Goal: Information Seeking & Learning: Learn about a topic

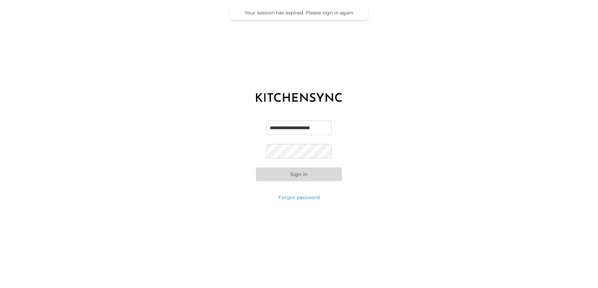
click at [290, 173] on button "Sign in" at bounding box center [299, 174] width 86 height 14
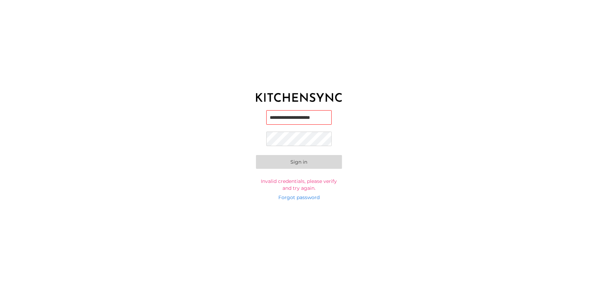
click at [190, 153] on div "**********" at bounding box center [299, 151] width 598 height 86
click at [295, 161] on button "Sign in" at bounding box center [299, 162] width 86 height 14
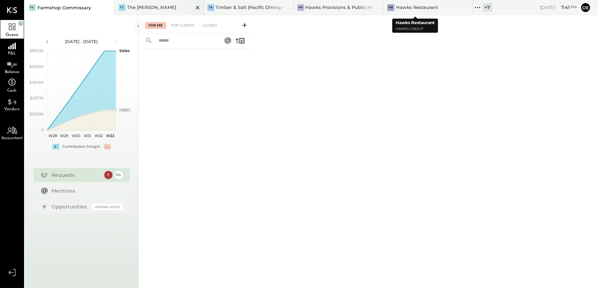
click at [131, 3] on div "TC The [PERSON_NAME]" at bounding box center [160, 7] width 90 height 15
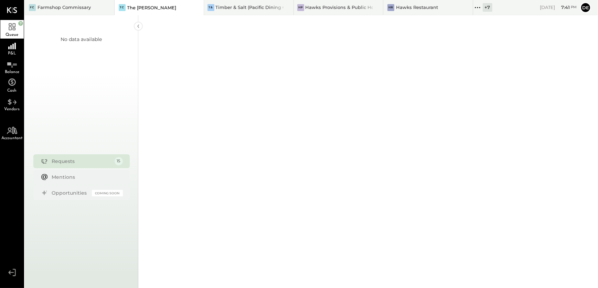
click at [473, 10] on icon at bounding box center [477, 7] width 9 height 9
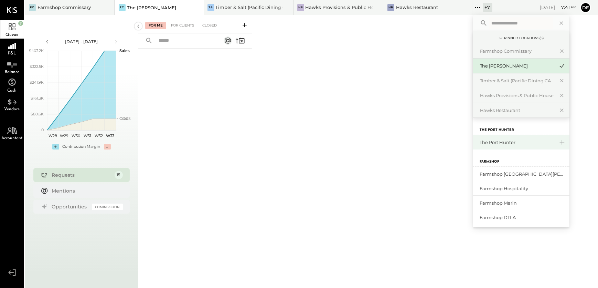
click at [497, 144] on div "The Port Hunter" at bounding box center [517, 142] width 74 height 7
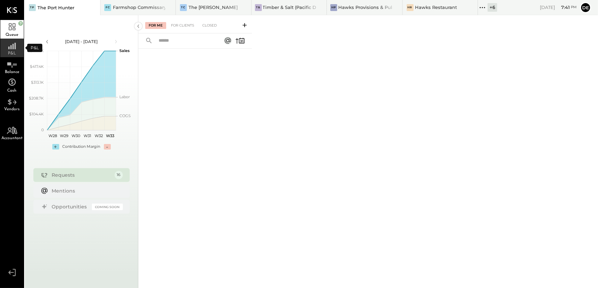
click at [14, 47] on rect at bounding box center [14, 46] width 1 height 7
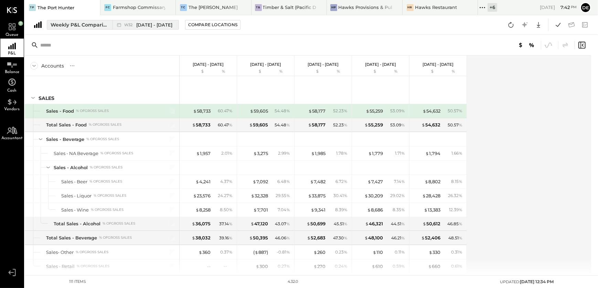
click at [90, 20] on button "Weekly P&L Comparison W32 [DATE] - [DATE]" at bounding box center [113, 25] width 132 height 10
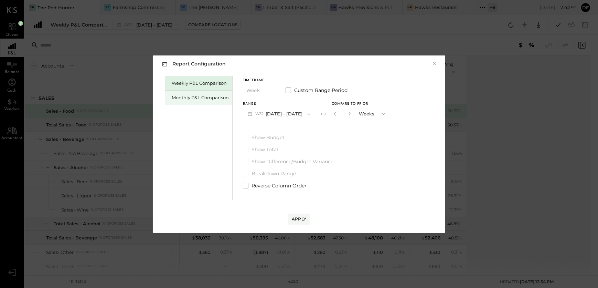
click at [210, 95] on div "Monthly P&L Comparison" at bounding box center [200, 97] width 57 height 7
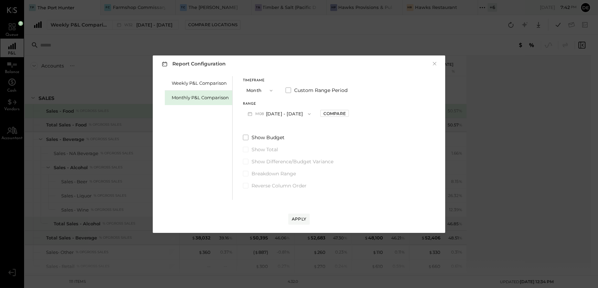
click at [287, 110] on button "M08 [DATE] - [DATE]" at bounding box center [279, 113] width 73 height 13
click at [289, 128] on div "M07 [DATE] - [DATE]" at bounding box center [282, 129] width 78 height 14
click at [328, 110] on div "Compare" at bounding box center [335, 113] width 22 height 6
click at [348, 114] on icon "button" at bounding box center [350, 114] width 4 height 4
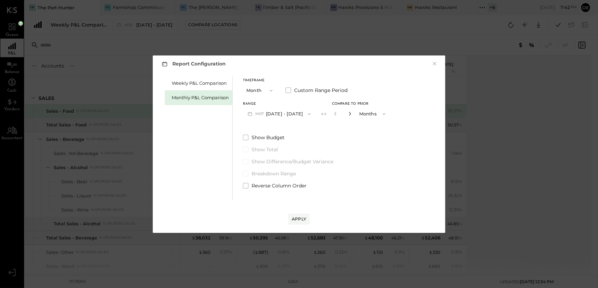
type input "*"
click at [304, 219] on div "Apply" at bounding box center [299, 219] width 14 height 6
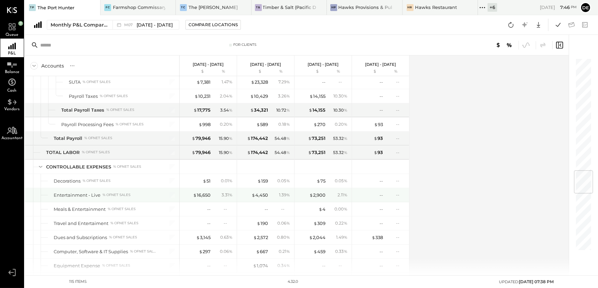
scroll to position [976, 0]
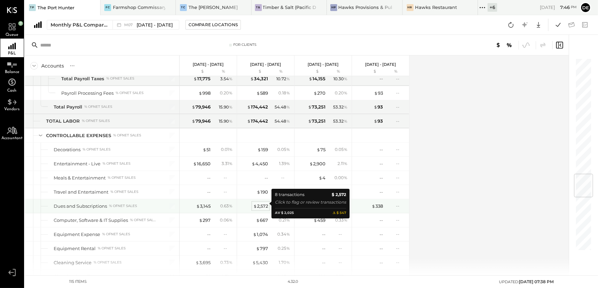
click at [265, 203] on div "$ 2,572" at bounding box center [260, 206] width 15 height 7
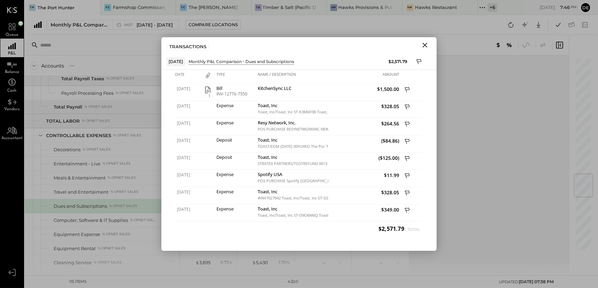
click at [452, 213] on div "Accounts S % GL [DATE] - [DATE] $ % [DATE] - [DATE] $ % [DATE] - [DATE] $ % [DA…" at bounding box center [297, 165] width 545 height 220
click at [427, 48] on icon "Close" at bounding box center [425, 45] width 8 height 8
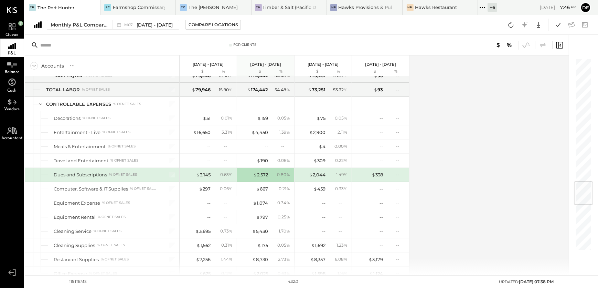
scroll to position [1039, 0]
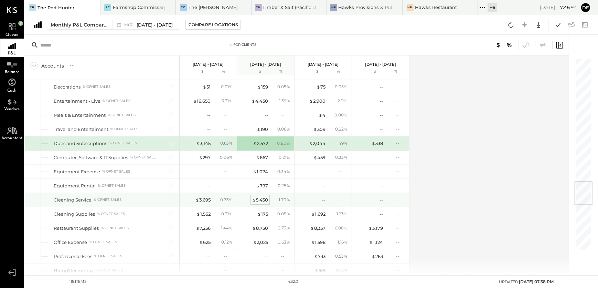
click at [265, 197] on div "$ 5,430" at bounding box center [260, 200] width 16 height 7
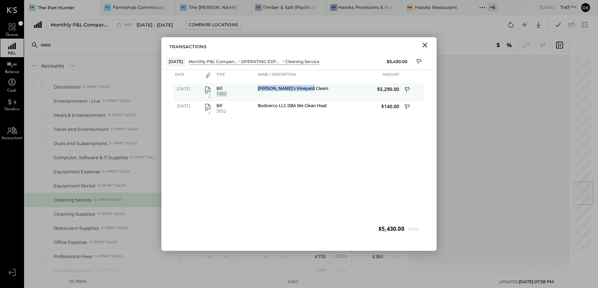
drag, startPoint x: 255, startPoint y: 88, endPoint x: 310, endPoint y: 87, distance: 55.1
click at [310, 84] on div "[DATE] 2 Bill 1583 Martha's Vineyard Cleaning Co. $5,290.00" at bounding box center [298, 84] width 251 height 0
click at [274, 87] on div "[PERSON_NAME]'s Vineyard Cleaning Co." at bounding box center [292, 89] width 69 height 7
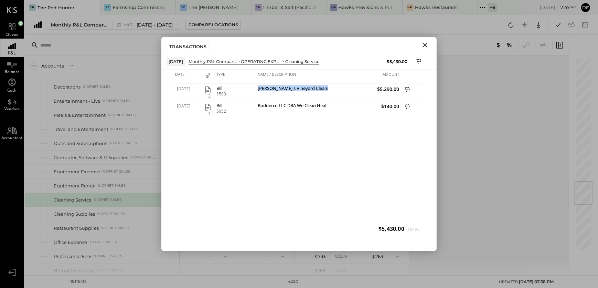
drag, startPoint x: 425, startPoint y: 43, endPoint x: 282, endPoint y: 141, distance: 174.3
click at [425, 43] on icon "Close" at bounding box center [425, 45] width 8 height 8
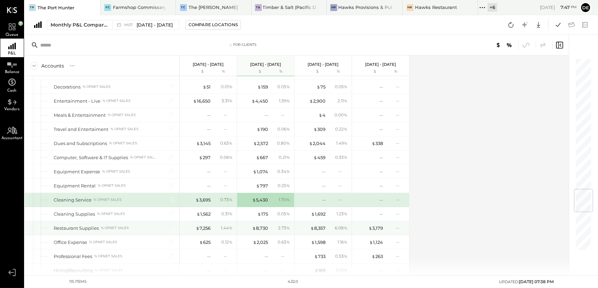
scroll to position [1132, 0]
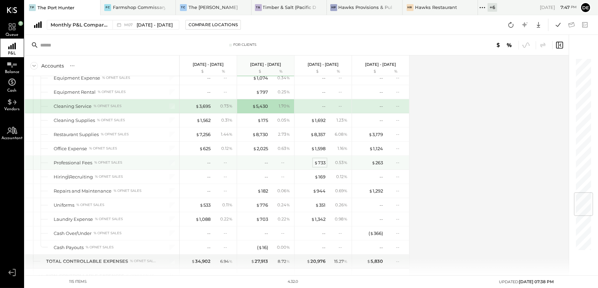
click at [323, 160] on div "$ 733" at bounding box center [319, 162] width 11 height 7
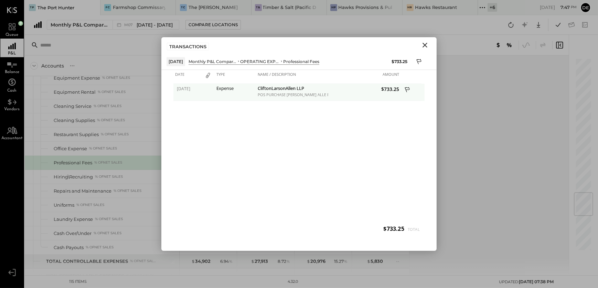
click at [265, 84] on div "CliftonLarsonAllen LLP POS PURCHASE [PERSON_NAME] ALLE POS PURCHASE [PERSON_NAM…" at bounding box center [292, 92] width 72 height 17
click at [264, 90] on div "CliftonLarsonAllen LLP" at bounding box center [292, 89] width 69 height 7
copy div "CliftonLarsonAllen"
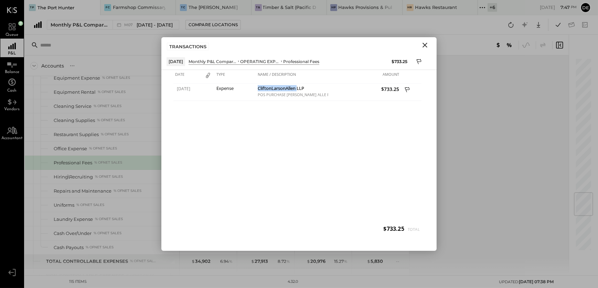
drag, startPoint x: 425, startPoint y: 43, endPoint x: 364, endPoint y: 79, distance: 70.7
click at [425, 44] on icon "Close" at bounding box center [425, 45] width 8 height 8
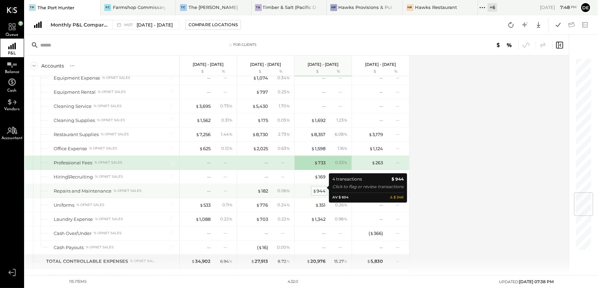
click at [316, 188] on div "$ 944" at bounding box center [319, 191] width 13 height 7
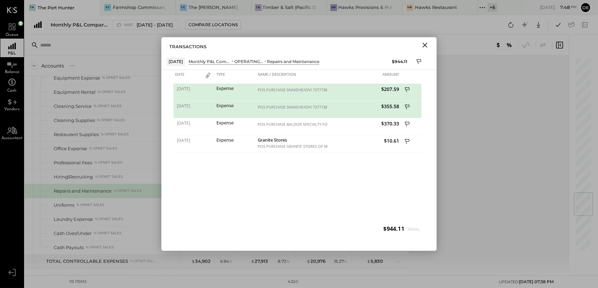
click at [422, 45] on icon "Close" at bounding box center [425, 45] width 8 height 8
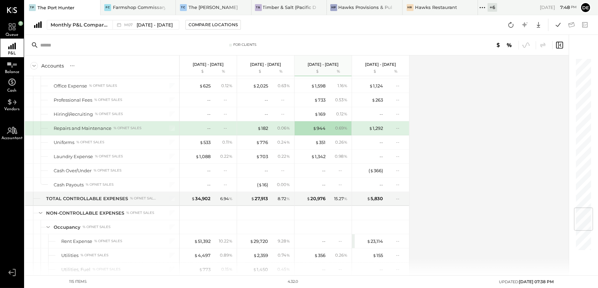
scroll to position [1258, 0]
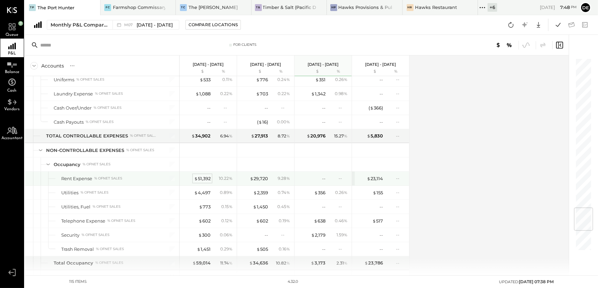
click at [201, 176] on div "$ 51,392" at bounding box center [202, 178] width 17 height 7
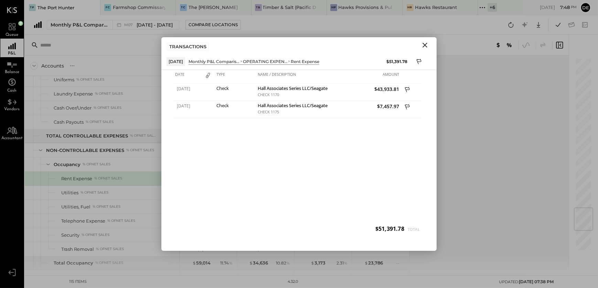
click at [420, 51] on div "TRANSACTIONS" at bounding box center [298, 45] width 275 height 16
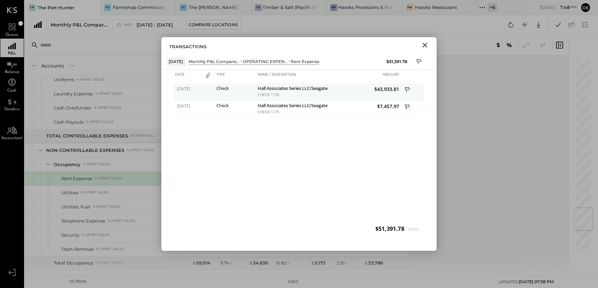
click at [267, 86] on div "Hall Associates Series LLC/Seagate I Seri" at bounding box center [292, 89] width 69 height 7
copy div "Hall Associates Series LLC/Seagate I Seri"
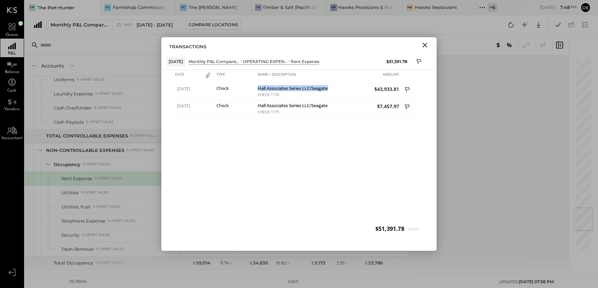
click at [428, 44] on icon "Close" at bounding box center [425, 45] width 8 height 8
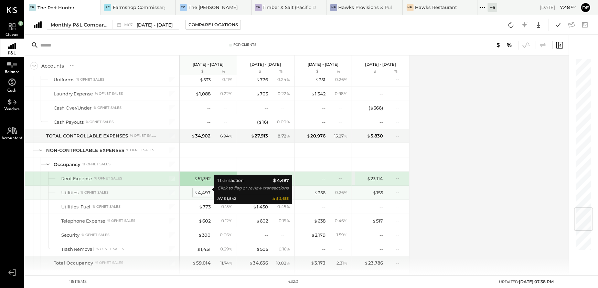
click at [204, 192] on div "$ 4,497" at bounding box center [202, 192] width 17 height 7
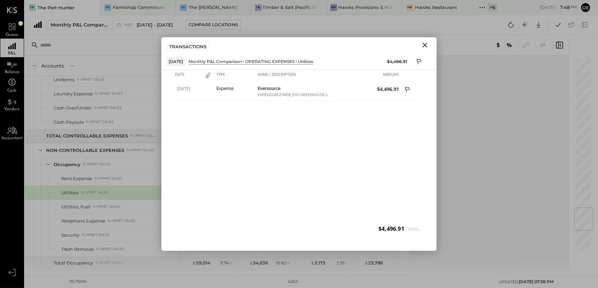
click at [423, 45] on icon "Close" at bounding box center [425, 45] width 8 height 8
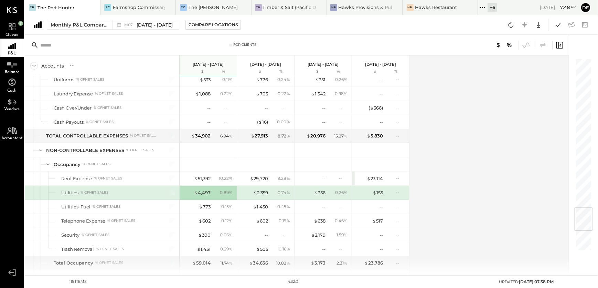
click at [259, 186] on div "$ 2,359 0.74 %" at bounding box center [267, 193] width 52 height 14
click at [262, 186] on div "$ 2,359 0.74 %" at bounding box center [267, 193] width 52 height 14
click at [264, 189] on div "$ 2,359" at bounding box center [260, 192] width 15 height 7
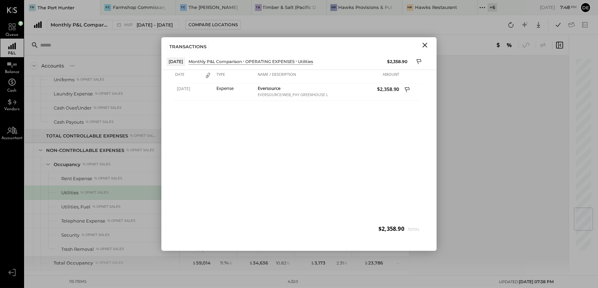
click at [421, 46] on icon "Close" at bounding box center [425, 45] width 8 height 8
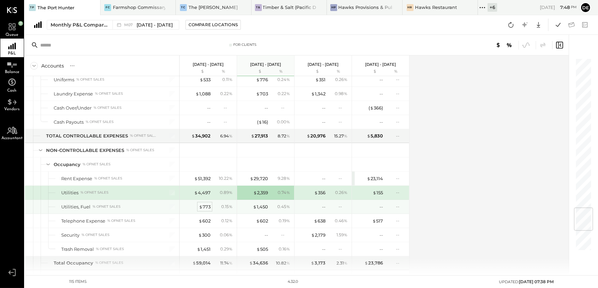
click at [203, 206] on div "$ 773" at bounding box center [205, 206] width 12 height 7
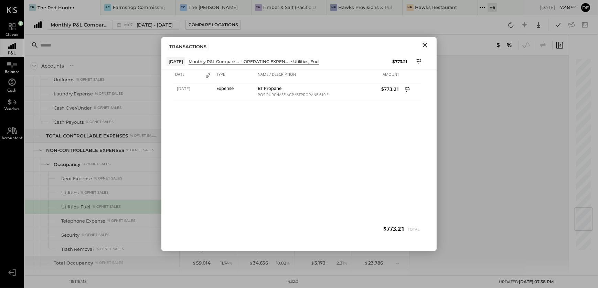
click at [426, 45] on icon "Close" at bounding box center [425, 45] width 5 height 5
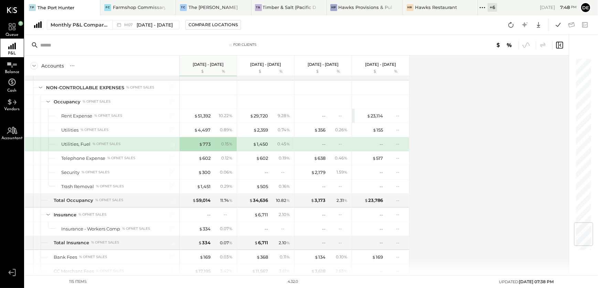
scroll to position [1383, 0]
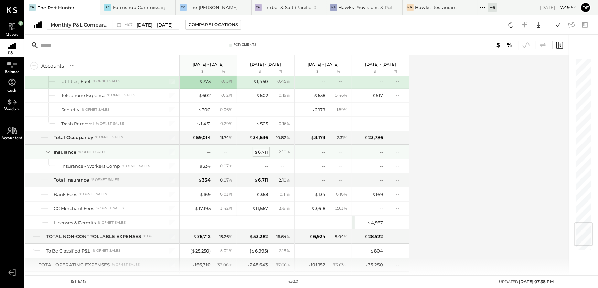
click at [264, 149] on div "$ 6,711" at bounding box center [261, 152] width 14 height 7
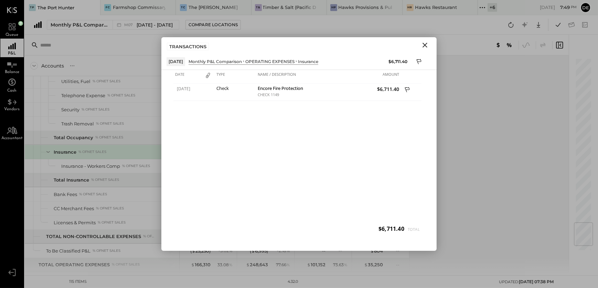
click at [424, 48] on icon "Close" at bounding box center [425, 45] width 8 height 8
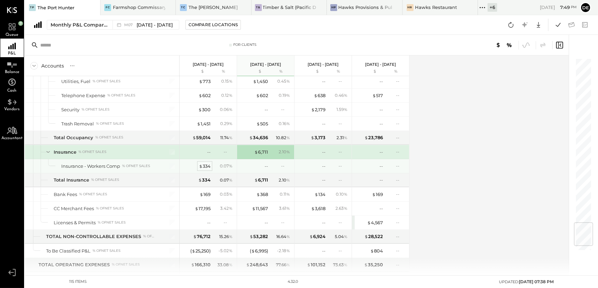
click at [202, 164] on div "$ 334" at bounding box center [205, 166] width 12 height 7
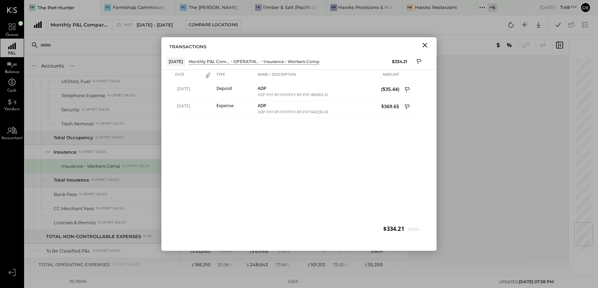
click at [425, 46] on icon "Close" at bounding box center [425, 45] width 8 height 8
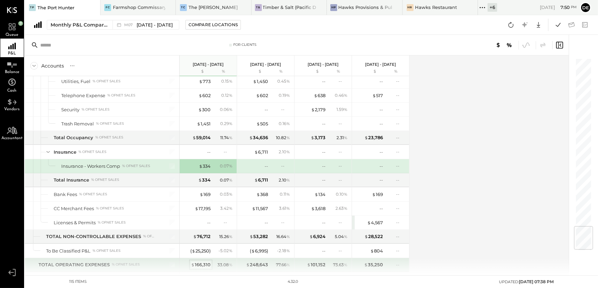
scroll to position [1414, 0]
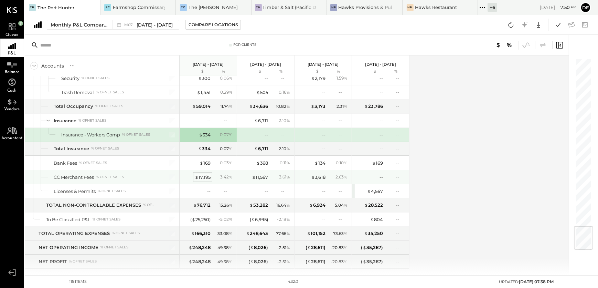
click at [203, 174] on div "$ 17,195" at bounding box center [203, 177] width 16 height 7
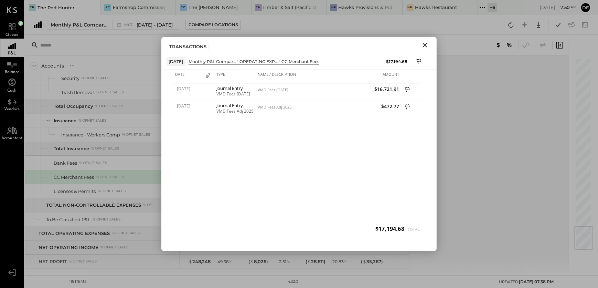
click at [427, 48] on icon "Close" at bounding box center [425, 45] width 8 height 8
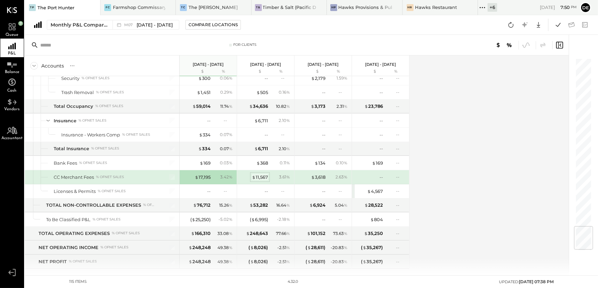
click at [260, 177] on div "$ 11,567" at bounding box center [260, 177] width 16 height 7
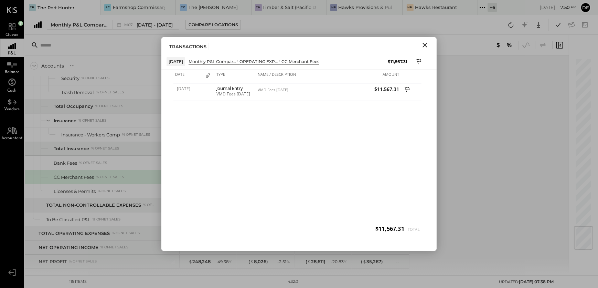
click at [425, 47] on icon "Close" at bounding box center [425, 45] width 8 height 8
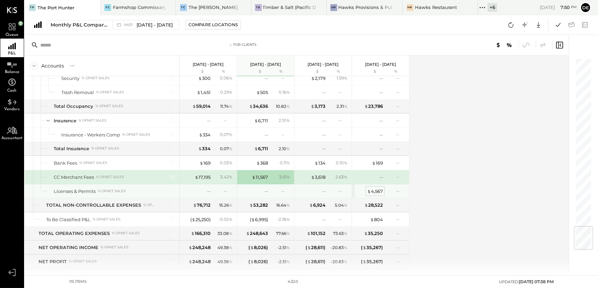
click at [375, 188] on div "$ 4,567" at bounding box center [375, 191] width 16 height 7
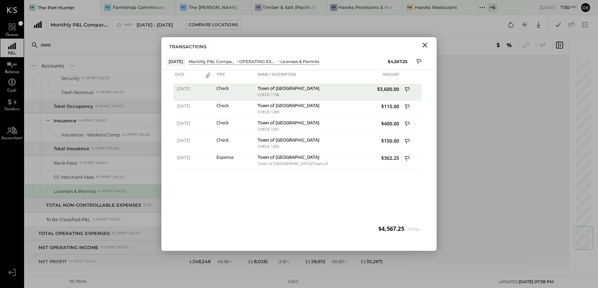
click at [426, 45] on icon "Close" at bounding box center [425, 45] width 8 height 8
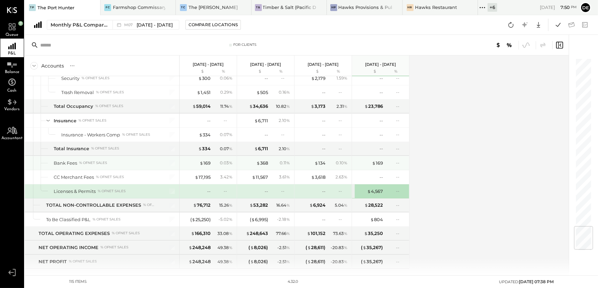
scroll to position [1422, 0]
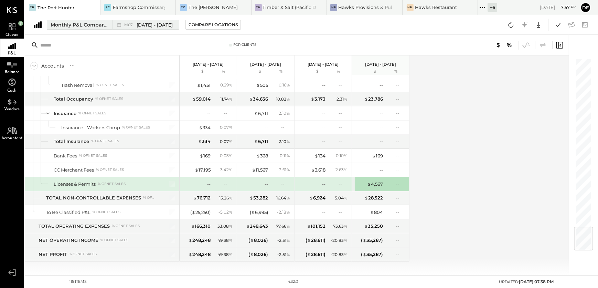
click at [68, 26] on div "Monthly P&L Comparison" at bounding box center [80, 24] width 58 height 7
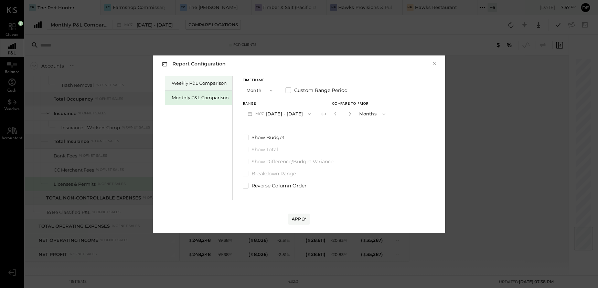
click at [204, 83] on div "Weekly P&L Comparison" at bounding box center [200, 83] width 57 height 7
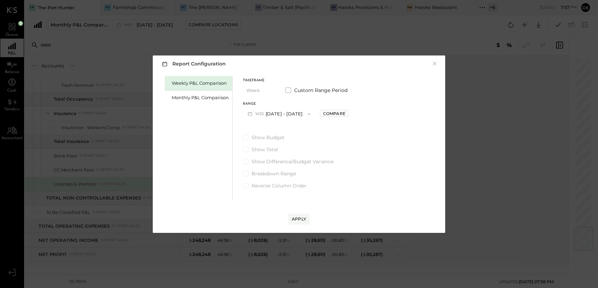
click at [293, 113] on button "W33 [DATE] - [DATE]" at bounding box center [279, 113] width 72 height 13
click at [291, 128] on span "[DATE] - [DATE]" at bounding box center [276, 129] width 33 height 6
click at [329, 112] on div "Compare" at bounding box center [334, 113] width 22 height 6
click at [349, 116] on button "button" at bounding box center [350, 114] width 6 height 8
click at [349, 114] on icon "button" at bounding box center [350, 114] width 4 height 4
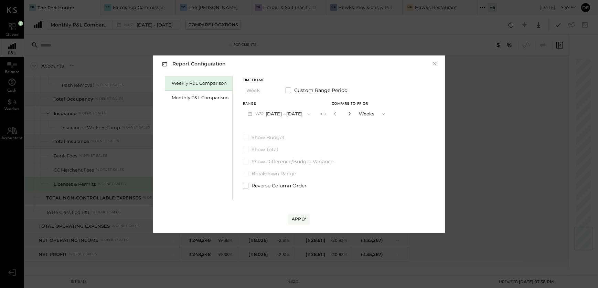
click at [349, 114] on icon "button" at bounding box center [350, 114] width 2 height 4
type input "*"
click at [297, 218] on div "Apply" at bounding box center [299, 219] width 14 height 6
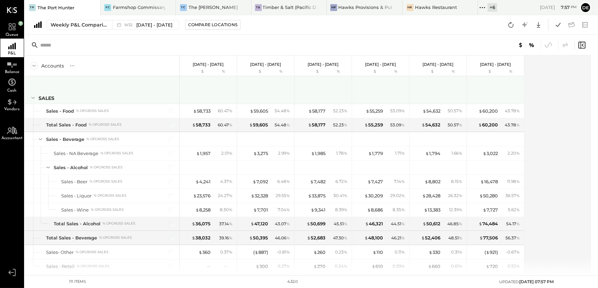
click at [36, 97] on icon at bounding box center [33, 98] width 8 height 8
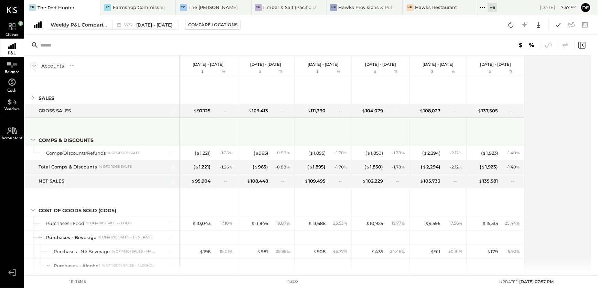
click at [40, 138] on div "Comps & Discounts" at bounding box center [66, 140] width 55 height 7
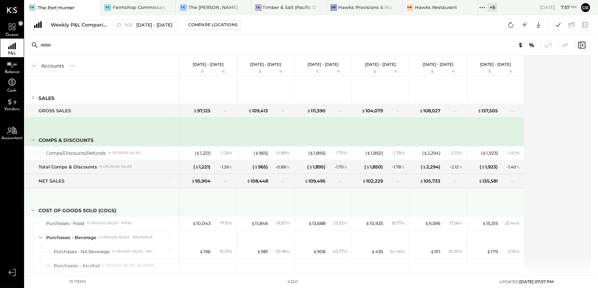
click at [30, 208] on icon at bounding box center [33, 210] width 8 height 8
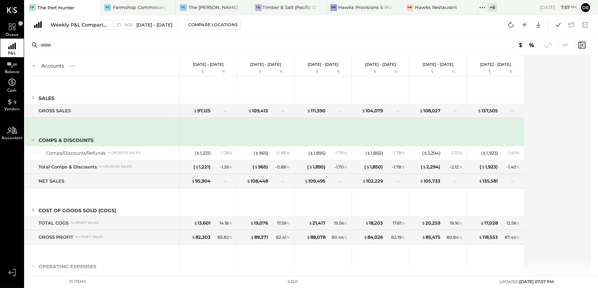
click at [32, 141] on icon at bounding box center [33, 140] width 8 height 8
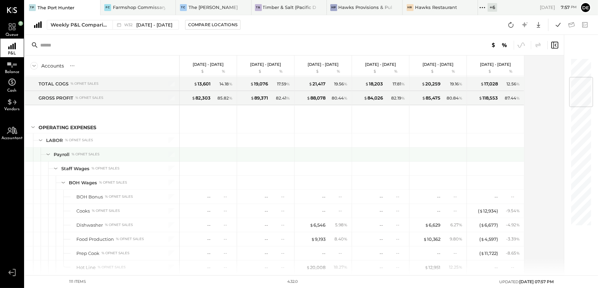
scroll to position [188, 0]
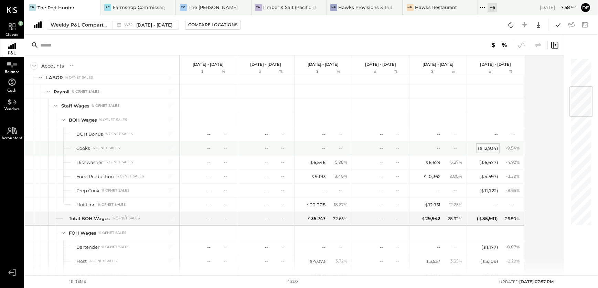
click at [487, 148] on div "( $ 12,934 )" at bounding box center [488, 148] width 20 height 7
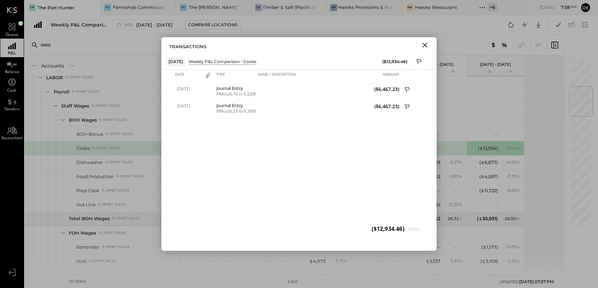
click at [423, 45] on icon "Close" at bounding box center [425, 45] width 8 height 8
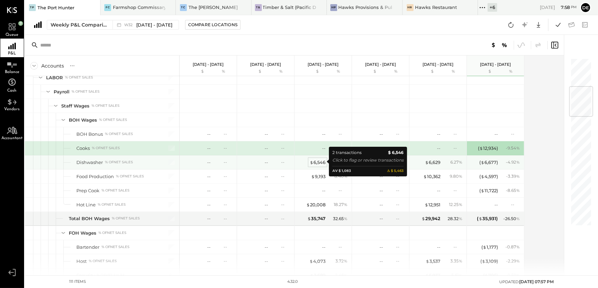
click at [314, 161] on div "$ 6,546" at bounding box center [318, 162] width 16 height 7
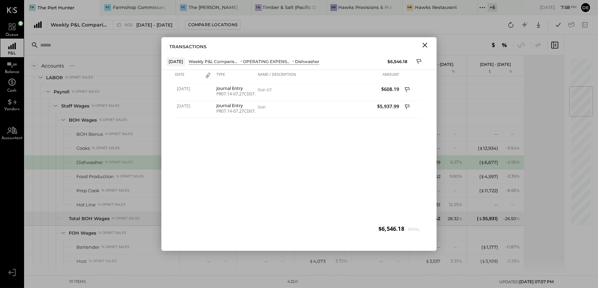
click at [424, 47] on icon "Close" at bounding box center [425, 45] width 8 height 8
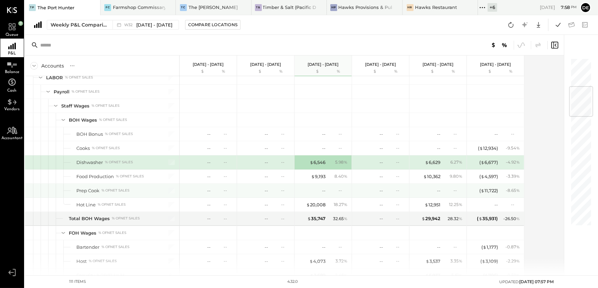
scroll to position [219, 0]
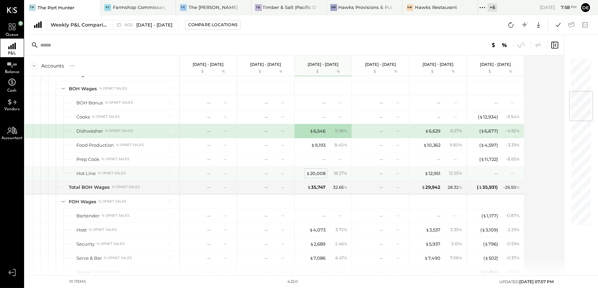
click at [314, 170] on div "$ 20,008" at bounding box center [315, 173] width 19 height 7
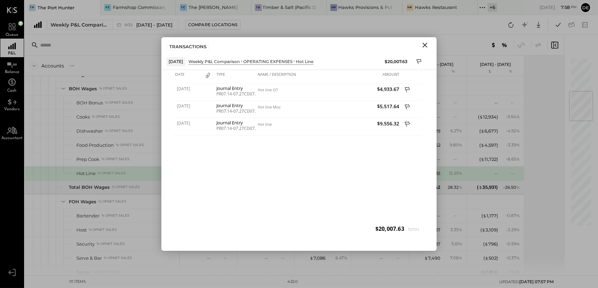
click at [425, 47] on icon "Close" at bounding box center [425, 45] width 8 height 8
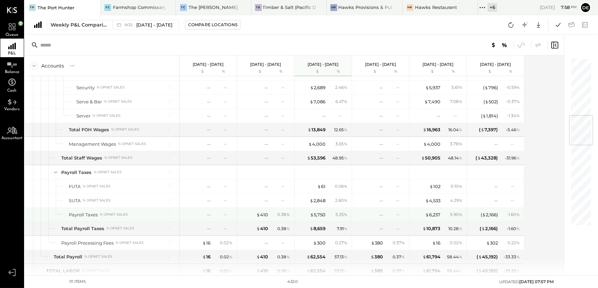
scroll to position [407, 0]
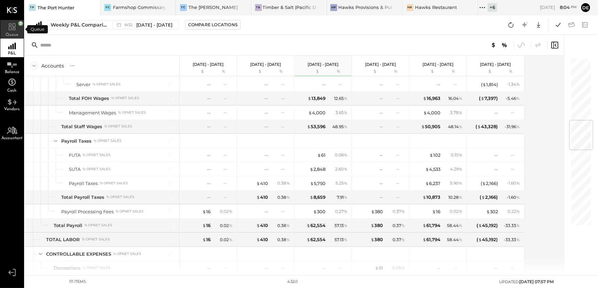
click at [12, 31] on div "Queue" at bounding box center [11, 29] width 23 height 19
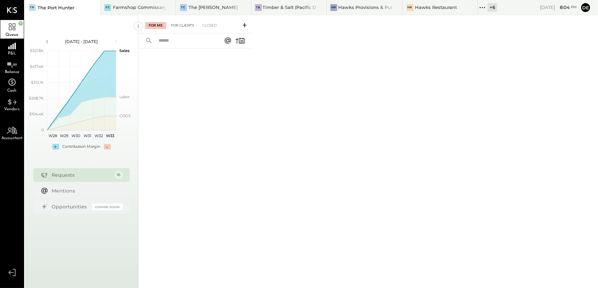
click at [182, 27] on div "For Clients" at bounding box center [183, 25] width 30 height 7
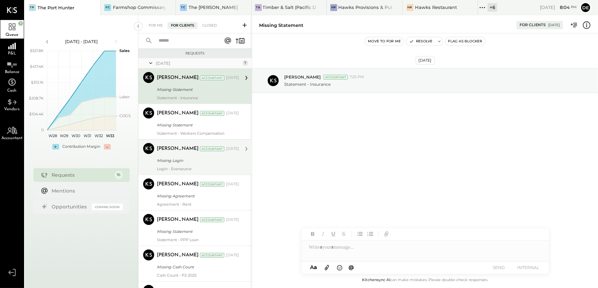
click at [194, 161] on div "Missing Login" at bounding box center [197, 160] width 80 height 7
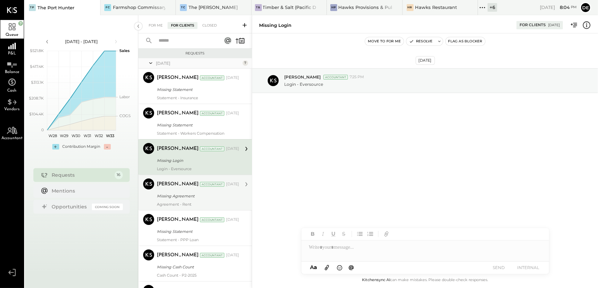
click at [204, 195] on div "Missing Agreement" at bounding box center [197, 195] width 80 height 7
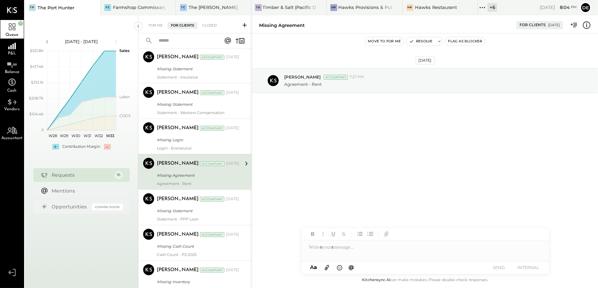
scroll to position [31, 0]
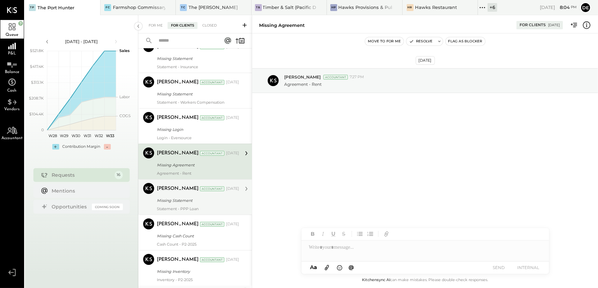
click at [205, 197] on div "Missing Statement" at bounding box center [197, 200] width 80 height 7
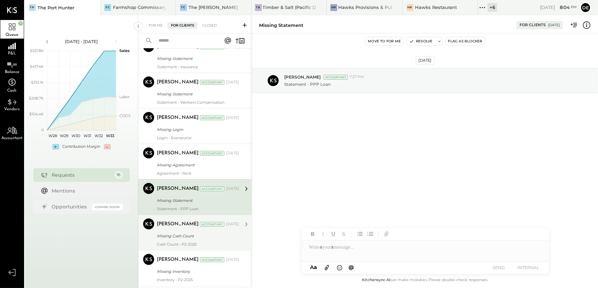
click at [209, 229] on div "[PERSON_NAME] Accountant [DATE]" at bounding box center [198, 224] width 82 height 12
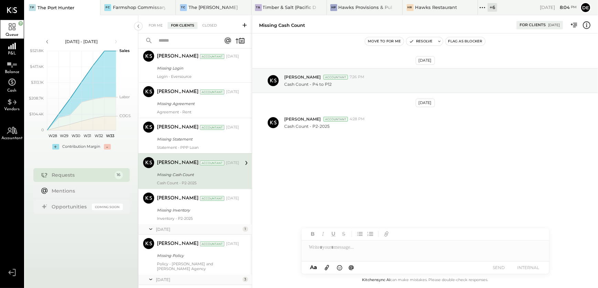
scroll to position [94, 0]
click at [209, 229] on div "[DATE]" at bounding box center [198, 228] width 85 height 6
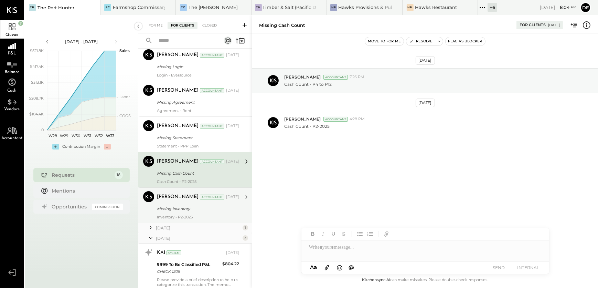
click at [207, 215] on div "Inventory - P2-2025" at bounding box center [198, 216] width 82 height 5
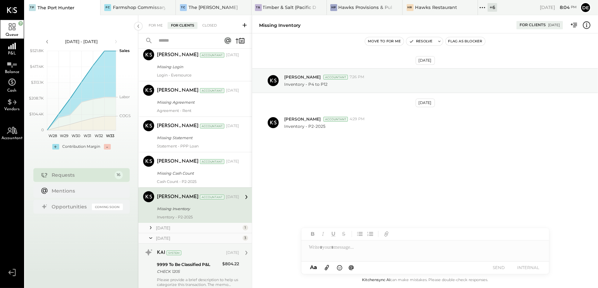
click at [207, 250] on div "KAI System" at bounding box center [191, 252] width 68 height 7
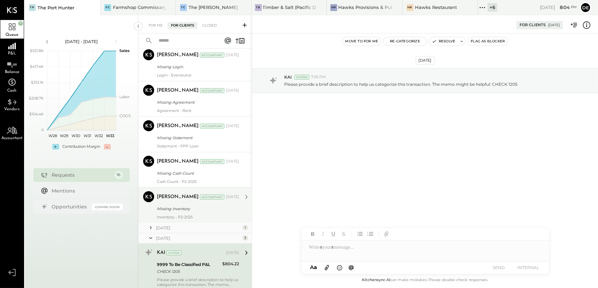
scroll to position [125, 0]
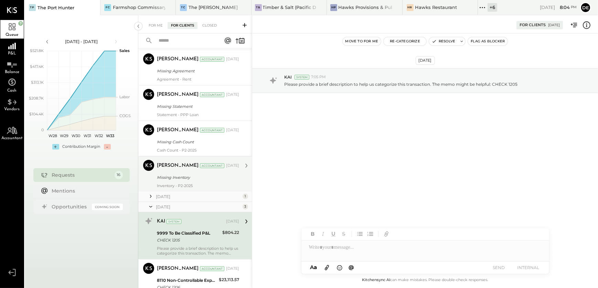
click at [161, 198] on div "[DATE]" at bounding box center [198, 196] width 85 height 6
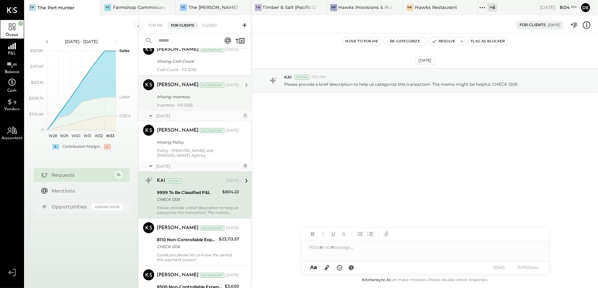
scroll to position [219, 0]
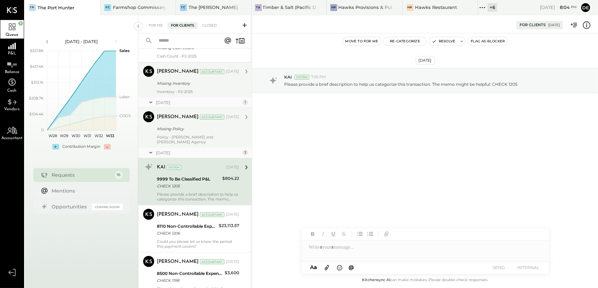
click at [184, 133] on div "[PERSON_NAME] Accountant [DATE] Missing Policy Policy - [PERSON_NAME] and [PERS…" at bounding box center [198, 127] width 82 height 33
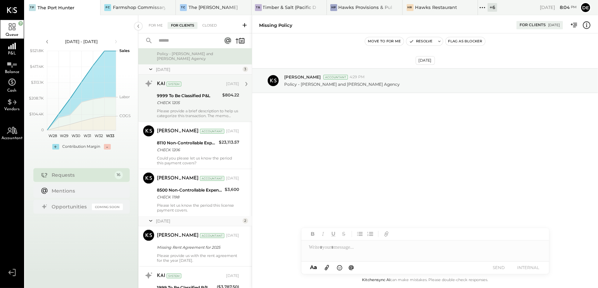
scroll to position [313, 0]
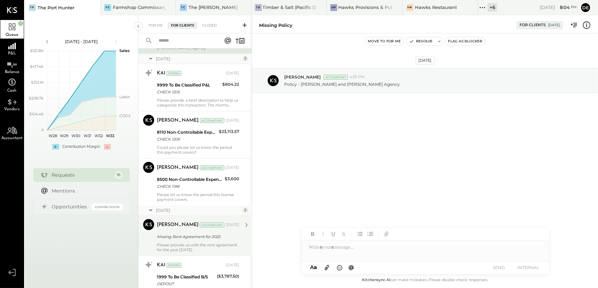
click at [198, 226] on div "[PERSON_NAME] Accountant [DATE] Missing Rent Agreement for 2025 Please provide …" at bounding box center [198, 235] width 82 height 33
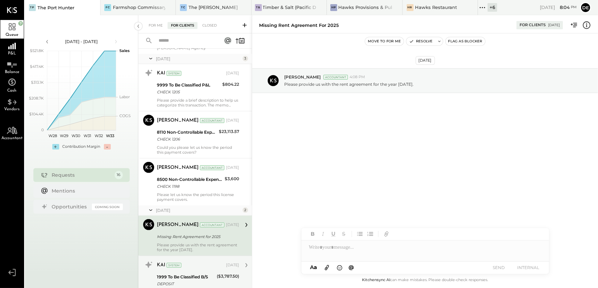
click at [202, 273] on div "1999 To Be Classified B/S DEPOSIT" at bounding box center [186, 280] width 58 height 15
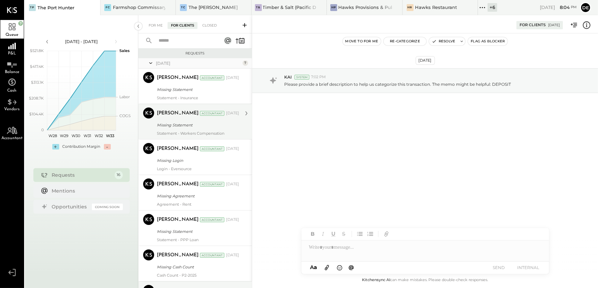
click at [194, 105] on div "[PERSON_NAME] Accountant [PERSON_NAME] Accountant [DATE] Missing Statement Stat…" at bounding box center [195, 121] width 114 height 35
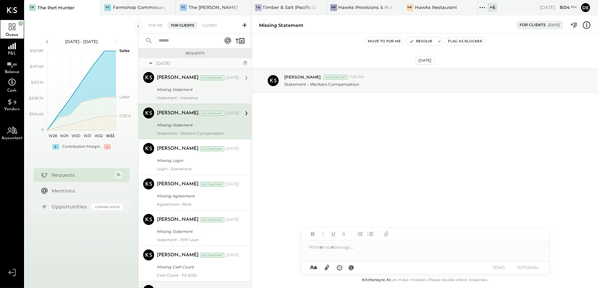
click at [194, 95] on div "[PERSON_NAME] Accountant [DATE] Missing Statement Statement - Insurance" at bounding box center [198, 86] width 82 height 28
